Goal: Information Seeking & Learning: Understand process/instructions

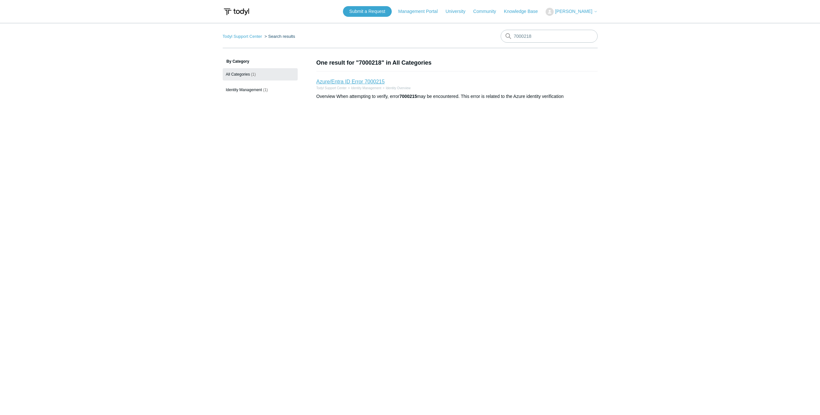
click at [355, 81] on link "Azure/Entra ID Error 7000215" at bounding box center [350, 81] width 69 height 5
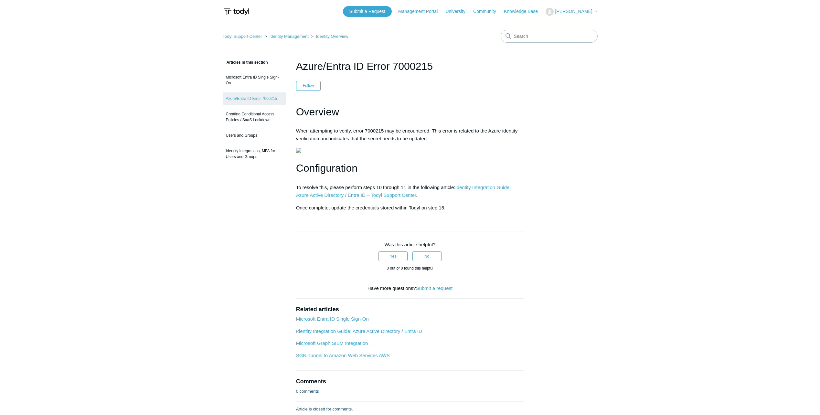
click at [346, 198] on link "Identity Integration Guide: Azure Active Directory / Entra ID – Todyl Support C…" at bounding box center [403, 192] width 215 height 14
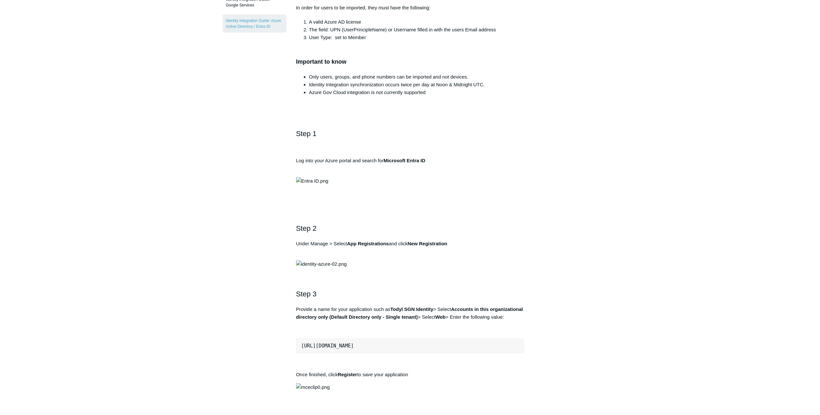
scroll to position [172, 0]
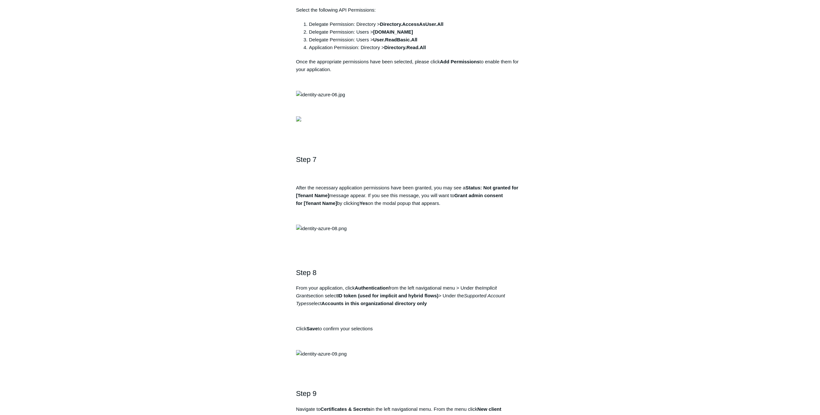
scroll to position [819, 0]
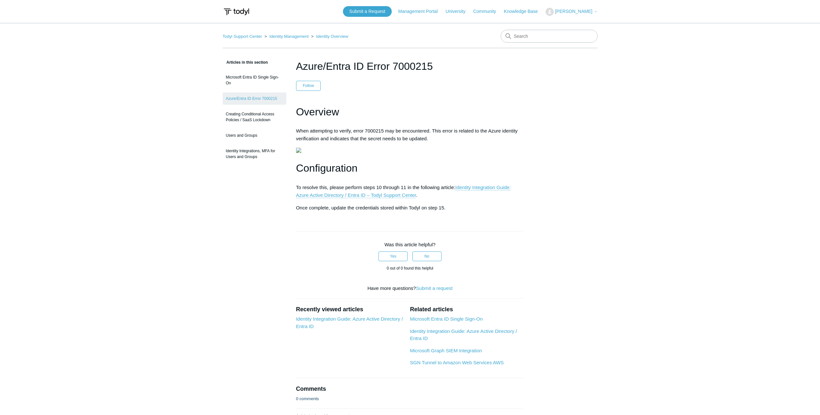
click at [377, 199] on p "To resolve this, please perform steps 10 through 11 in the following article: I…" at bounding box center [410, 192] width 228 height 16
click at [381, 198] on link "Identity Integration Guide: Azure Active Directory / Entra ID – Todyl Support C…" at bounding box center [403, 192] width 215 height 14
click at [371, 198] on link "Identity Integration Guide: Azure Active Directory / Entra ID – Todyl Support C…" at bounding box center [403, 192] width 215 height 14
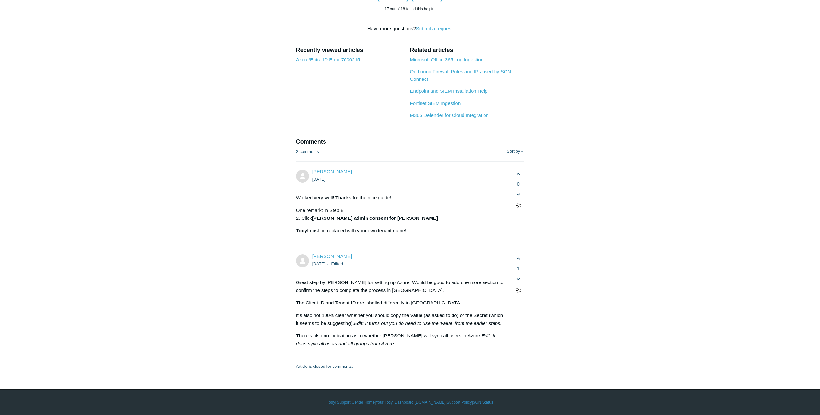
scroll to position [2716, 0]
